Goal: Navigation & Orientation: Find specific page/section

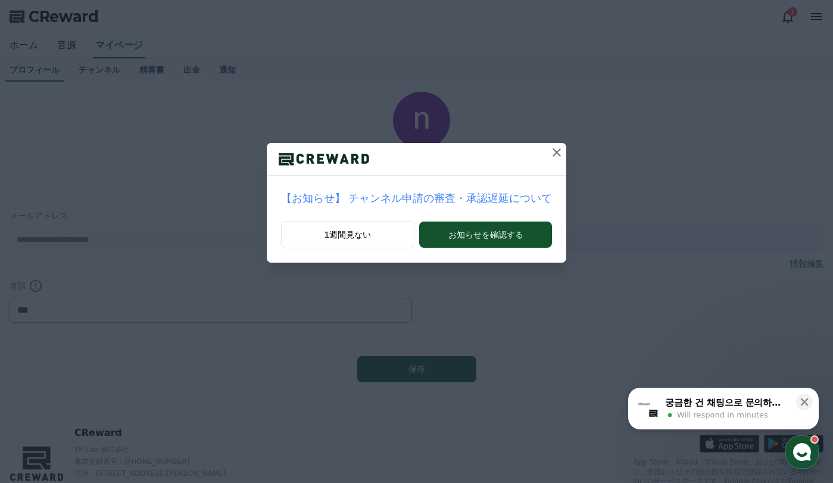
click at [550, 153] on icon at bounding box center [557, 152] width 14 height 14
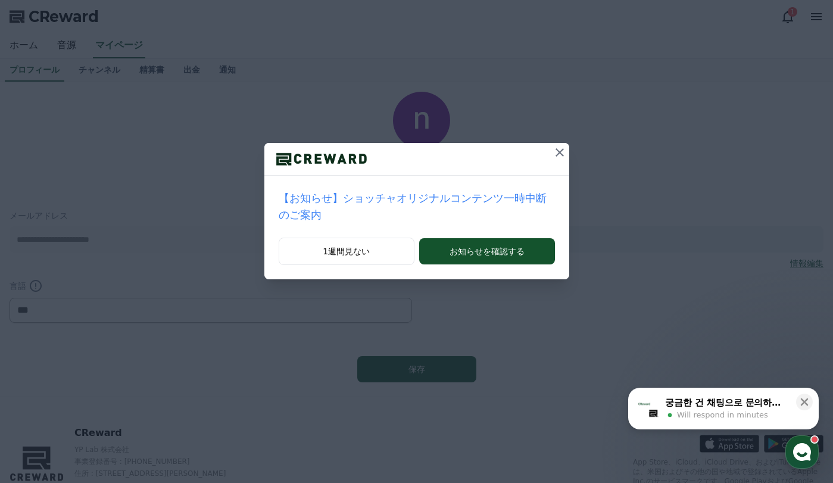
click at [556, 152] on icon at bounding box center [560, 152] width 8 height 8
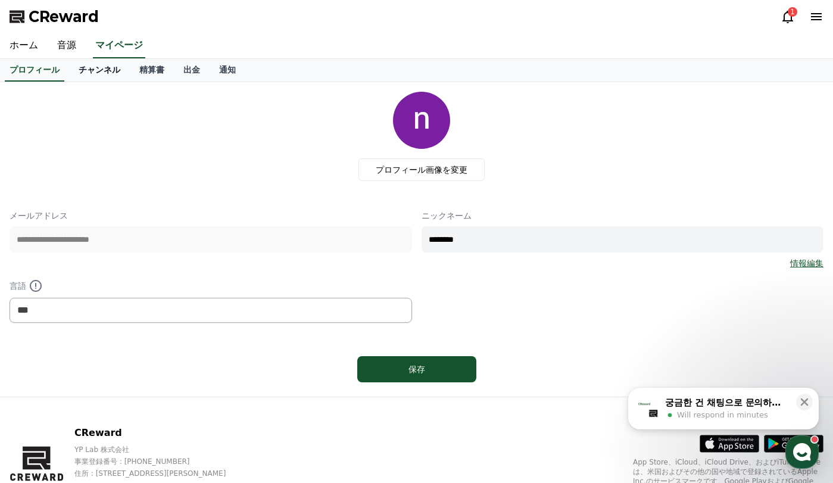
click at [86, 73] on link "チャンネル" at bounding box center [99, 70] width 61 height 23
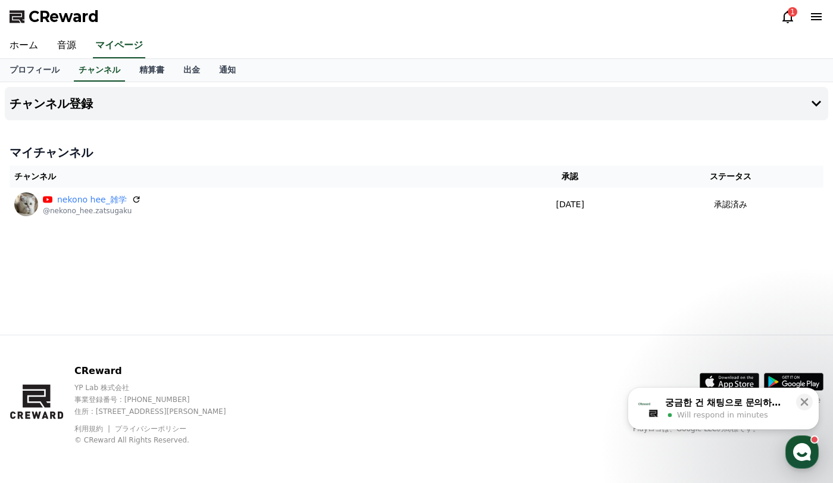
click at [787, 18] on icon at bounding box center [788, 17] width 14 height 14
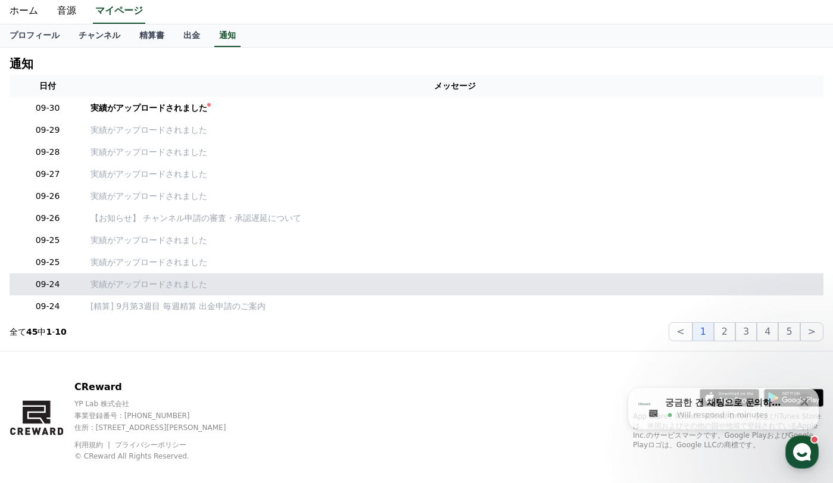
scroll to position [51, 0]
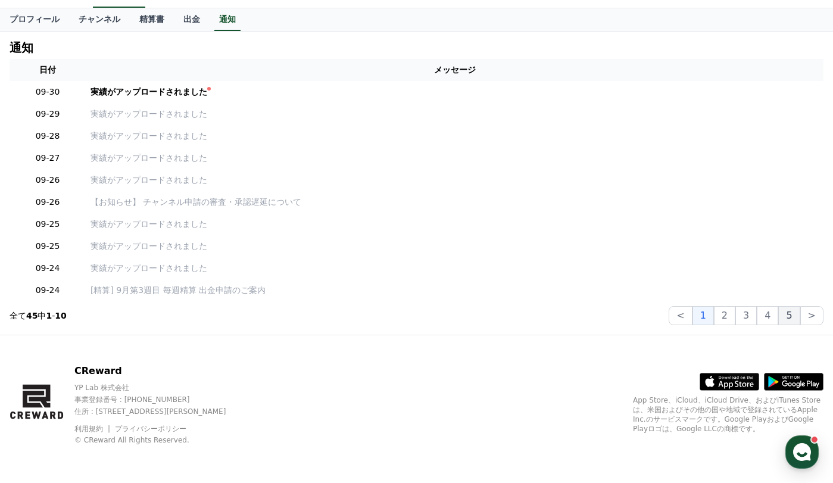
click at [793, 317] on button "5" at bounding box center [788, 315] width 21 height 19
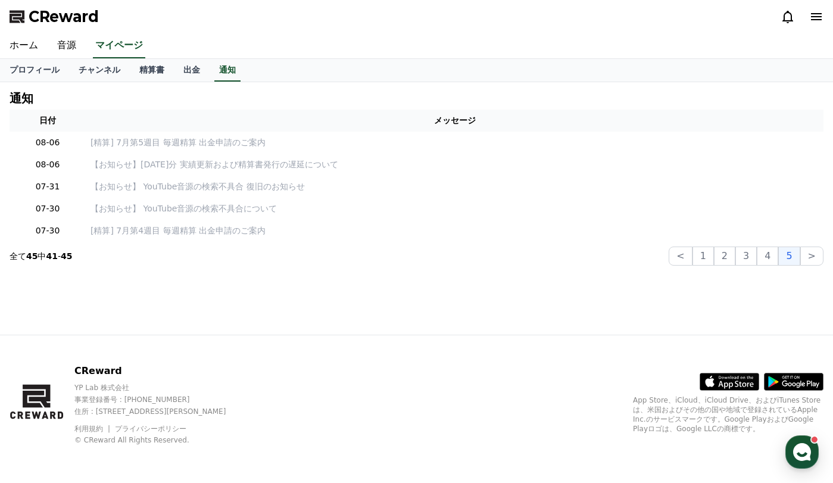
scroll to position [0, 0]
click at [812, 257] on button ">" at bounding box center [811, 256] width 23 height 19
click at [766, 257] on button "4" at bounding box center [767, 256] width 21 height 19
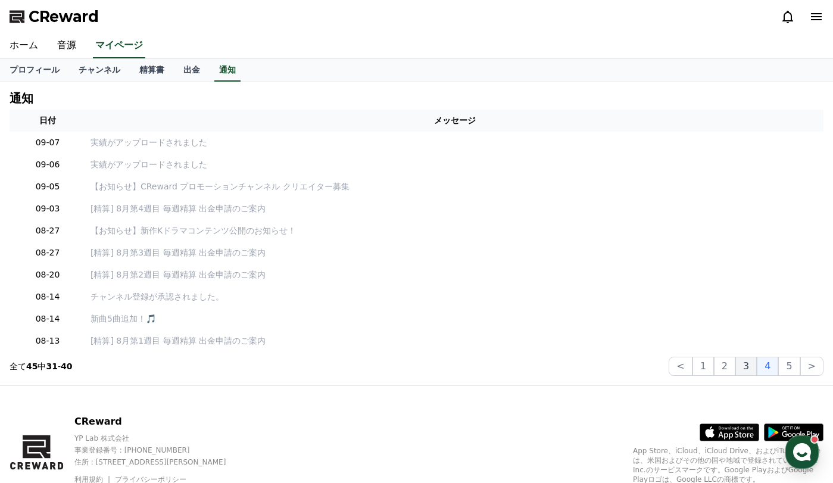
click at [749, 367] on button "3" at bounding box center [746, 366] width 21 height 19
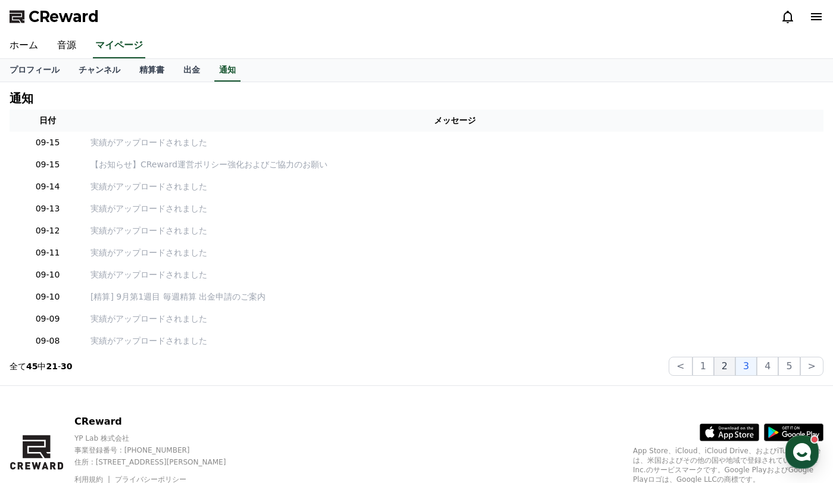
click at [725, 366] on button "2" at bounding box center [724, 366] width 21 height 19
click at [711, 370] on button "1" at bounding box center [703, 366] width 21 height 19
click at [814, 17] on icon at bounding box center [816, 16] width 11 height 7
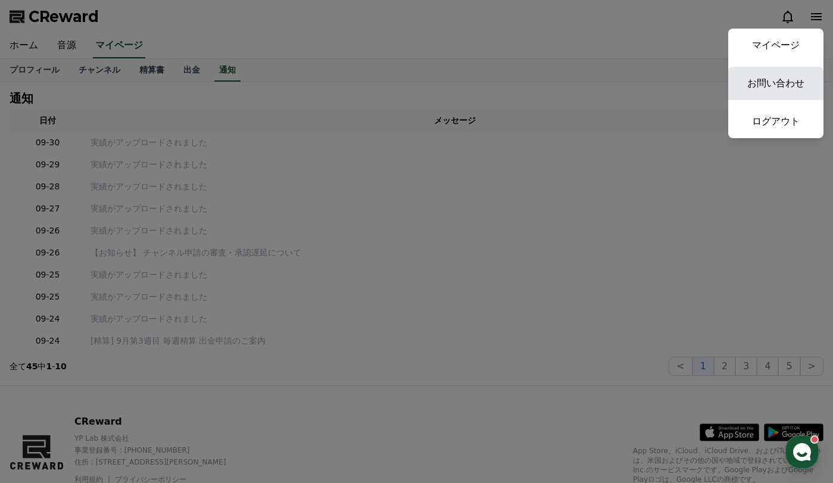
click at [781, 82] on link "お問い合わせ" at bounding box center [775, 83] width 95 height 33
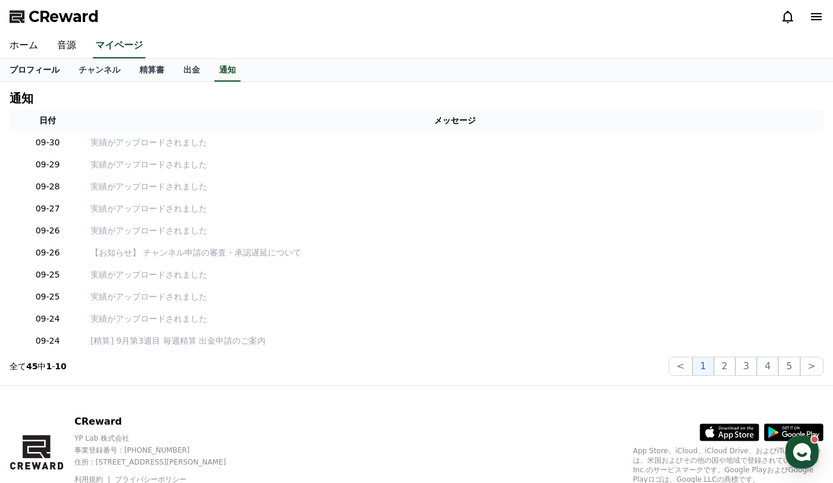
click at [29, 72] on link "プロフィール" at bounding box center [34, 70] width 69 height 23
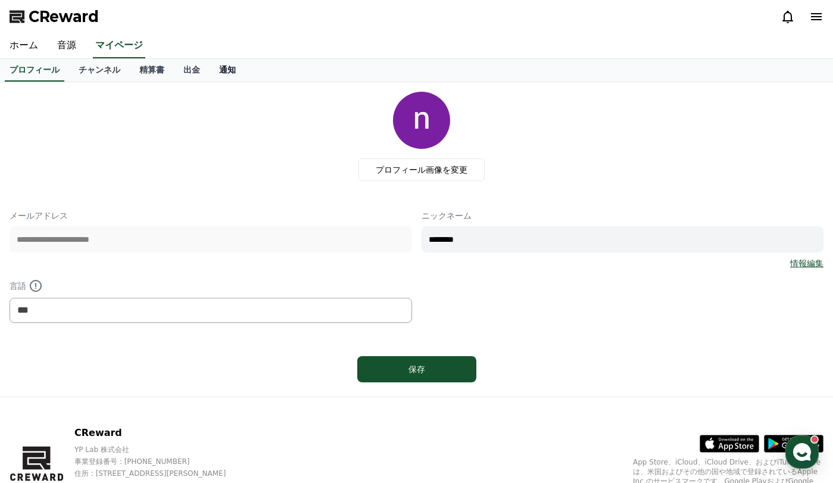
click at [210, 68] on link "通知" at bounding box center [228, 70] width 36 height 23
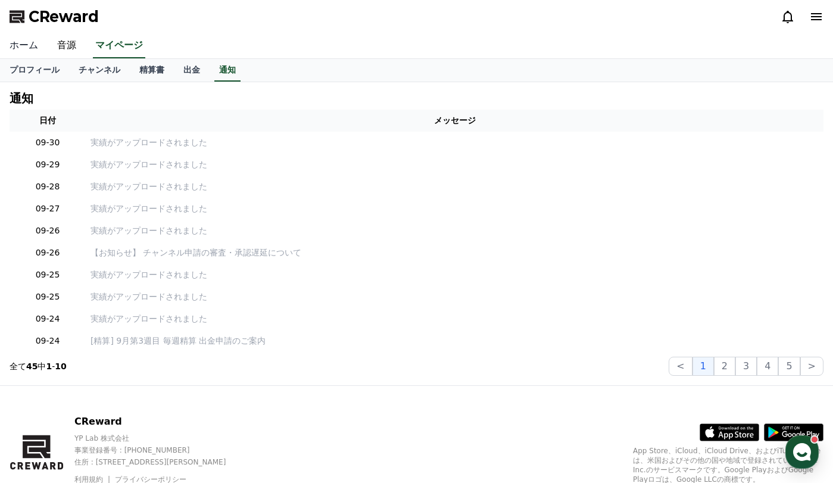
click at [28, 46] on link "ホーム" at bounding box center [24, 45] width 48 height 25
